Goal: Information Seeking & Learning: Understand process/instructions

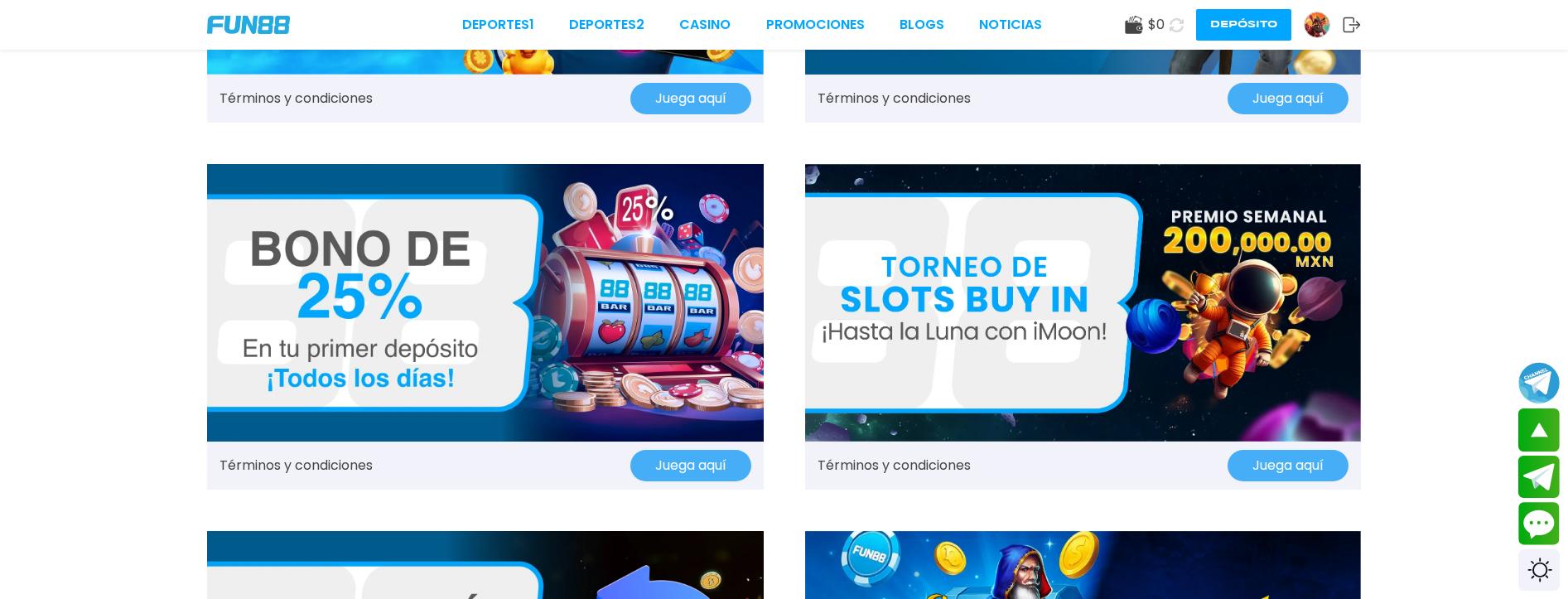
scroll to position [497, 0]
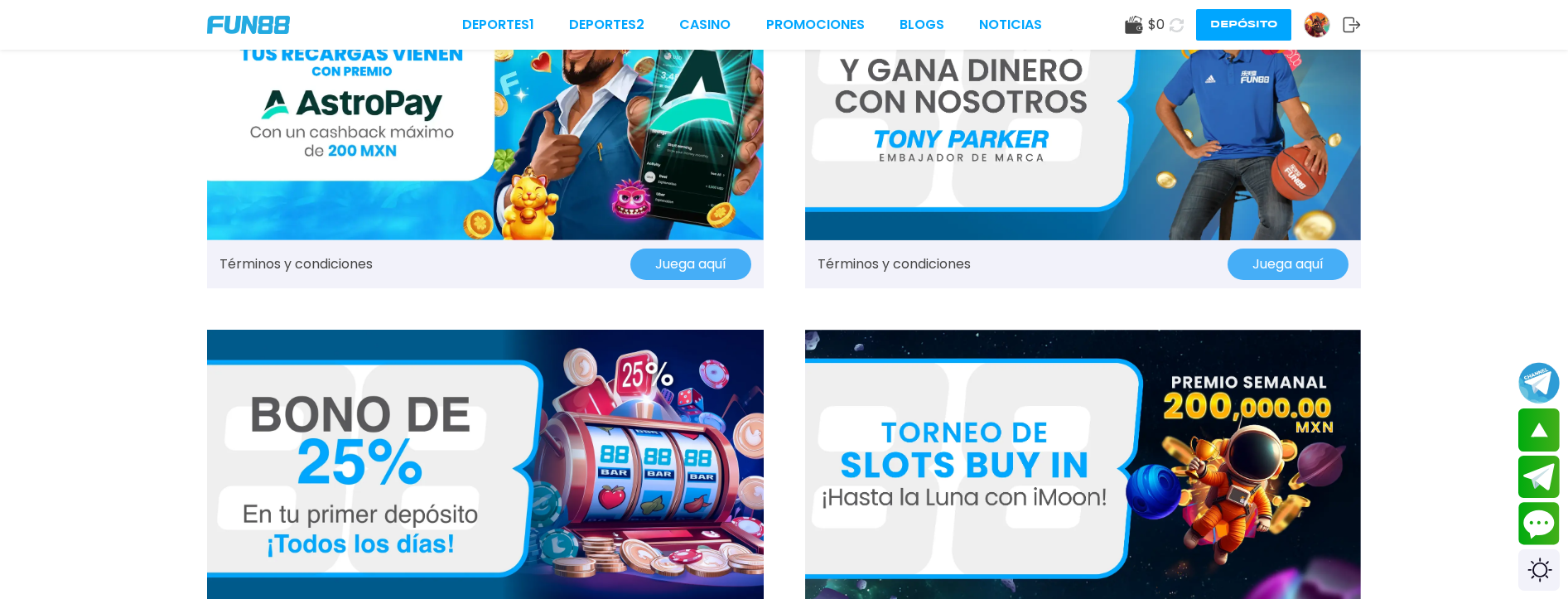
click at [1176, 150] on img at bounding box center [1083, 101] width 556 height 279
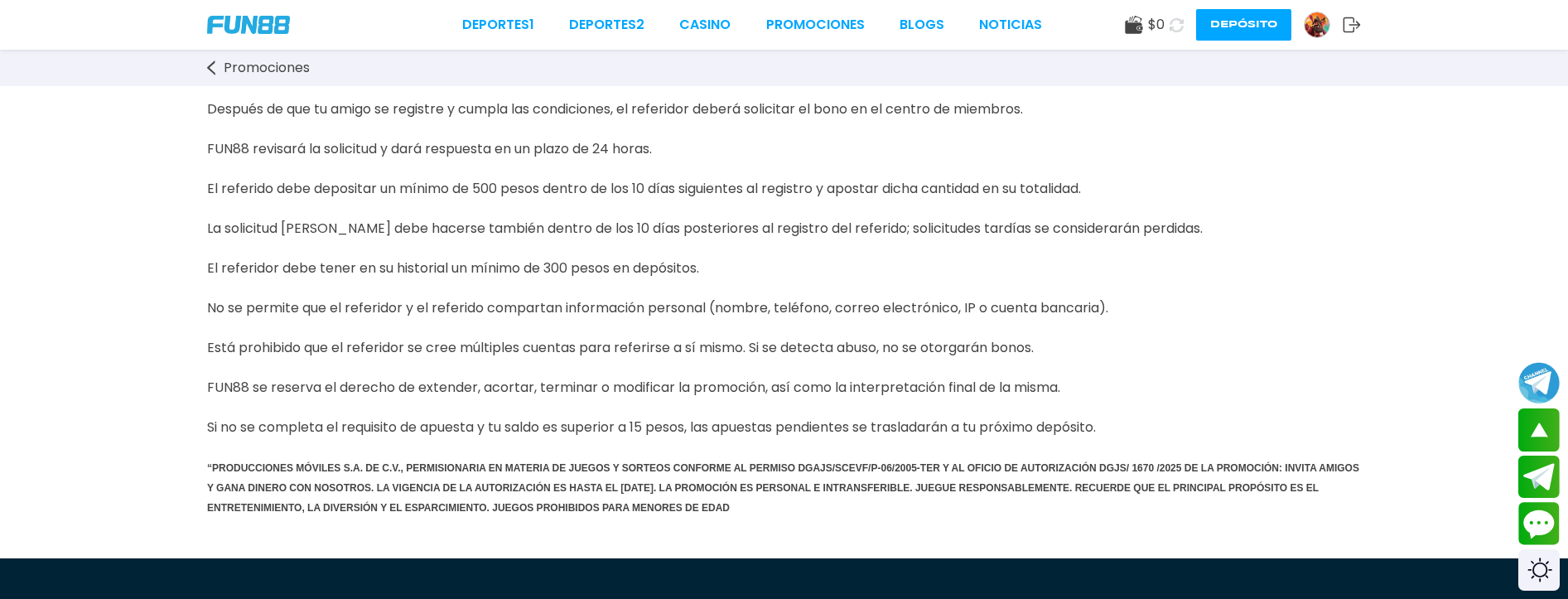
scroll to position [994, 0]
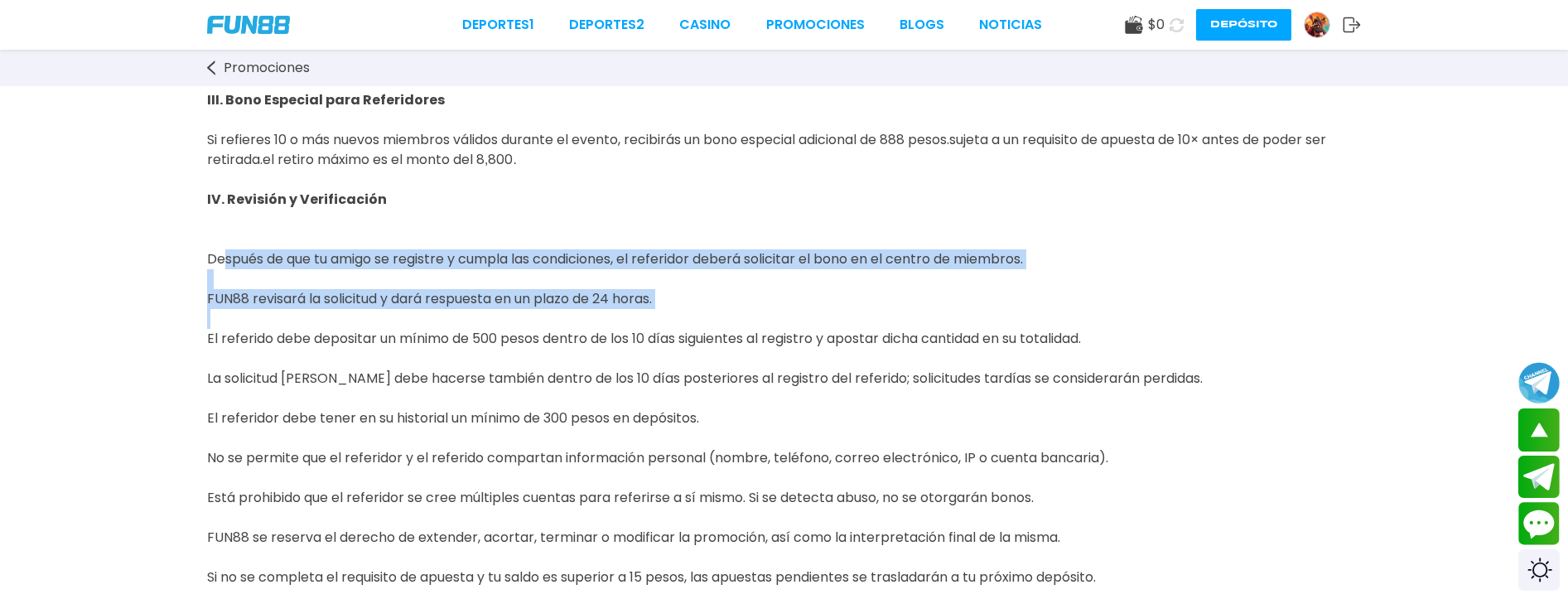
drag, startPoint x: 212, startPoint y: 326, endPoint x: 706, endPoint y: 380, distance: 496.9
click at [706, 380] on p "IV. Revisión y Verificación Después de que tu amigo se registre y cumpla las co…" at bounding box center [784, 378] width 1153 height 418
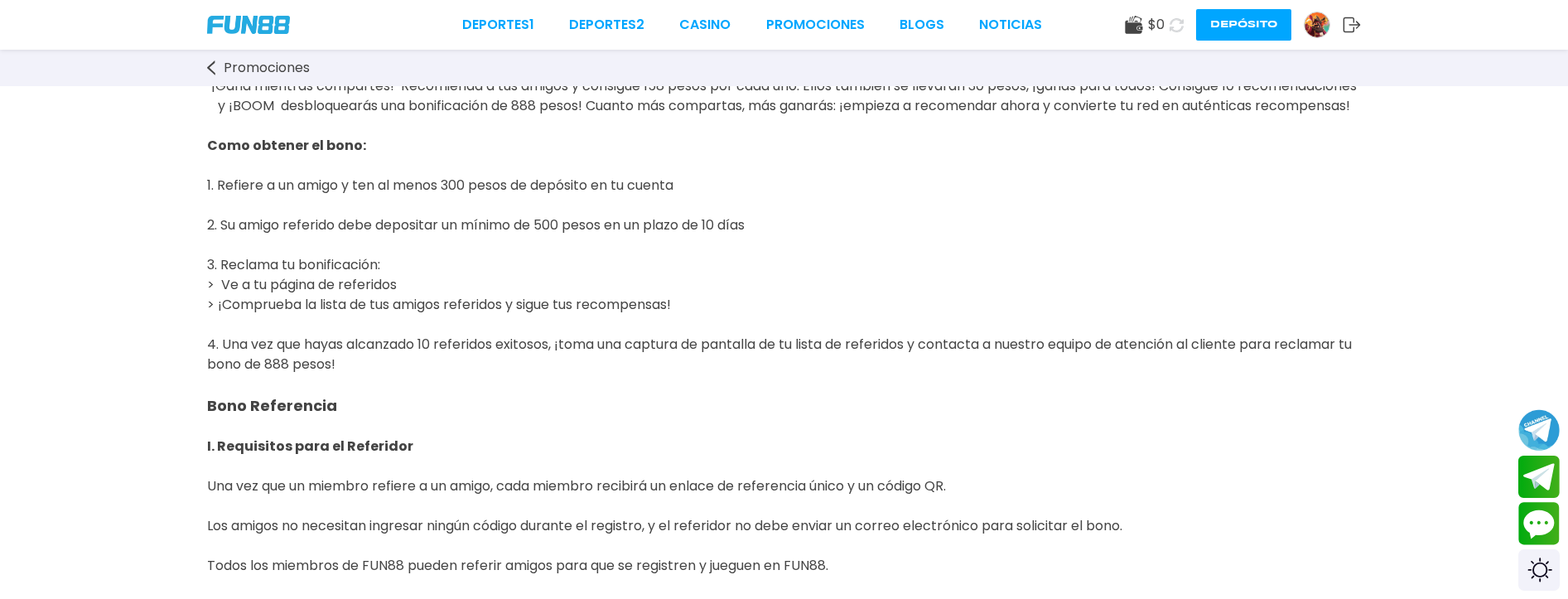
scroll to position [0, 0]
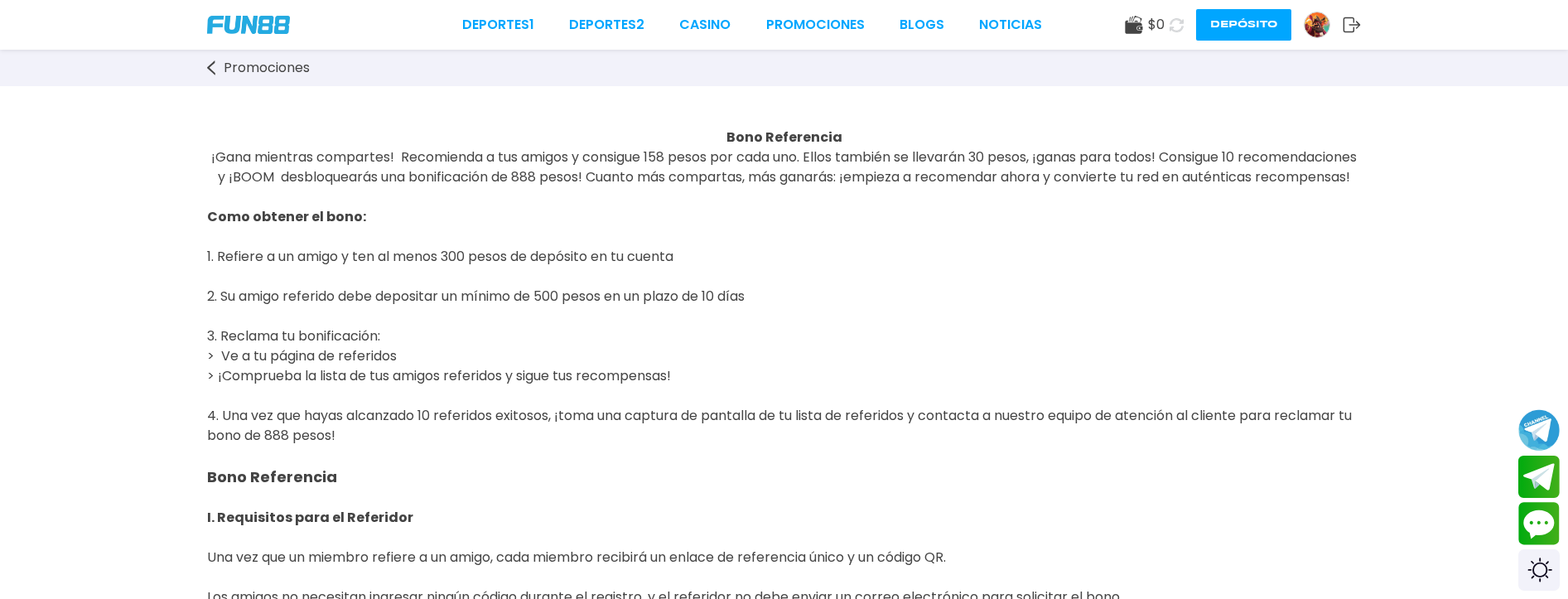
click at [679, 150] on span "¡Gana mientras compartes! Recomienda a tus amigos y consigue 158 pesos por cada…" at bounding box center [784, 167] width 1145 height 39
